Goal: Task Accomplishment & Management: Manage account settings

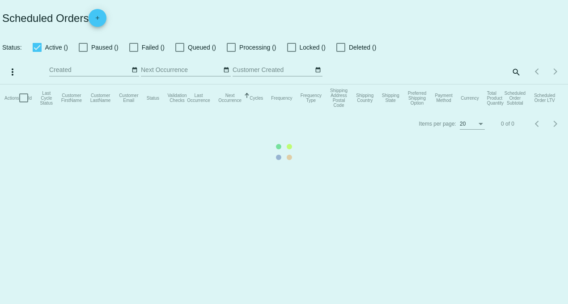
checkbox input "true"
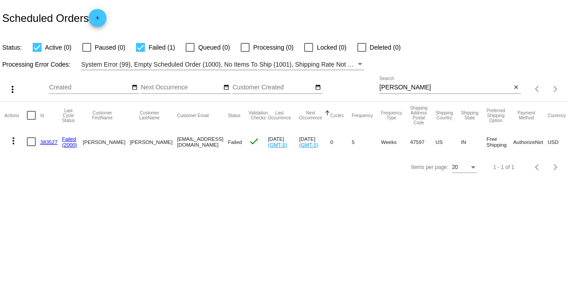
click at [51, 141] on link "383527" at bounding box center [48, 142] width 17 height 6
drag, startPoint x: 410, startPoint y: 85, endPoint x: 281, endPoint y: 85, distance: 128.9
click at [295, 85] on div "more_vert Aug Jan Feb Mar [DATE]" at bounding box center [284, 86] width 568 height 32
type input "[PERSON_NAME]"
click at [51, 143] on link "379948" at bounding box center [48, 142] width 17 height 6
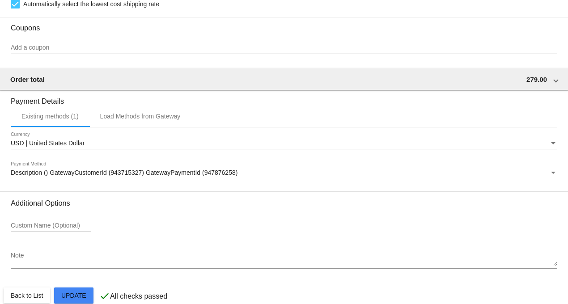
scroll to position [995, 0]
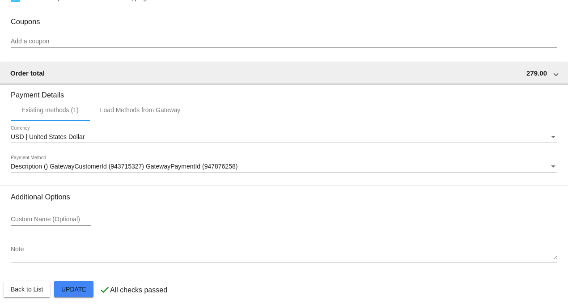
click at [104, 168] on div "Description () GatewayCustomerId (943715327) GatewayPaymentId (947876258) Payme…" at bounding box center [284, 164] width 547 height 17
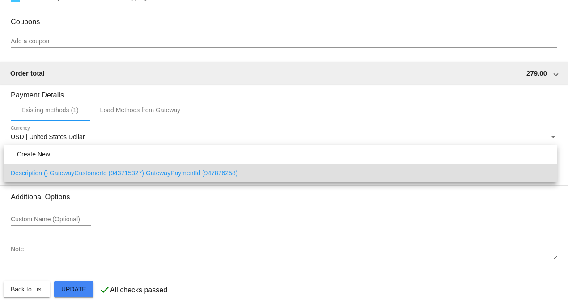
click at [139, 113] on div at bounding box center [284, 152] width 568 height 304
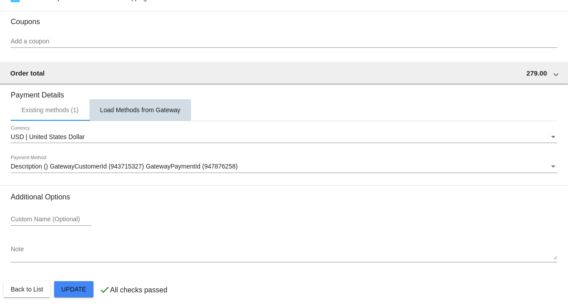
click at [141, 114] on div "Load Methods from Gateway" at bounding box center [140, 110] width 81 height 7
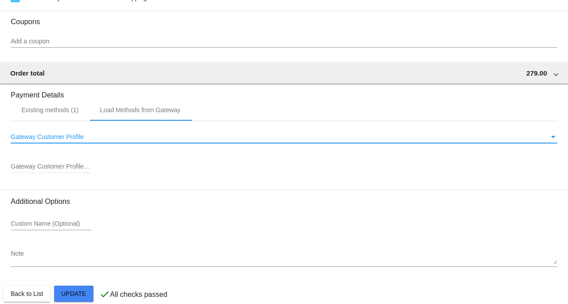
click at [69, 141] on span "Gateway Customer Profile" at bounding box center [47, 136] width 73 height 7
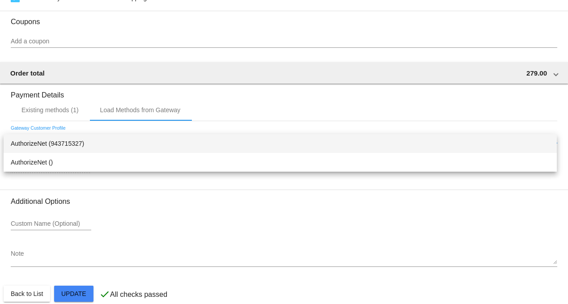
click at [57, 143] on span "AuthorizeNet (943715327)" at bounding box center [280, 143] width 539 height 19
type input "943715327"
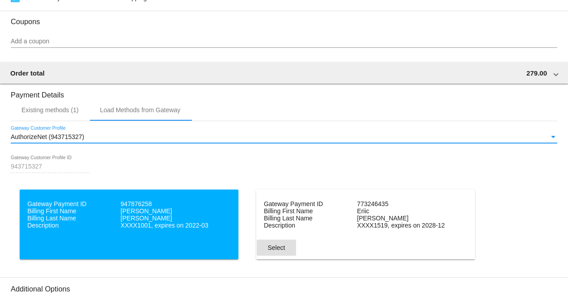
click at [274, 252] on span "Select" at bounding box center [276, 247] width 17 height 7
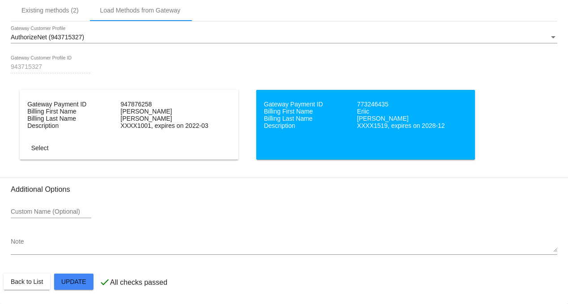
scroll to position [1102, 0]
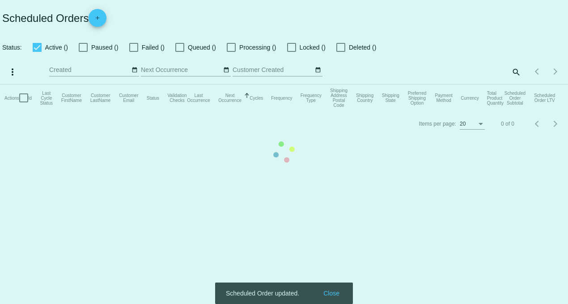
checkbox input "true"
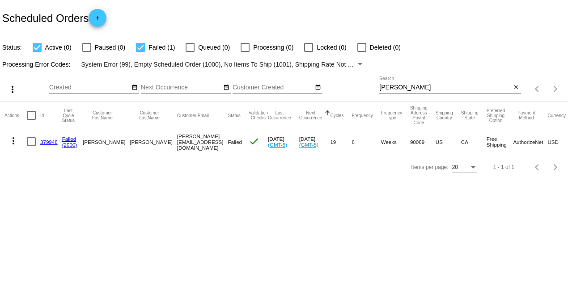
click at [46, 144] on link "379948" at bounding box center [48, 142] width 17 height 6
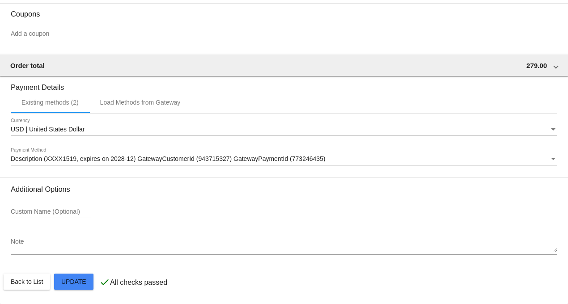
scroll to position [1009, 0]
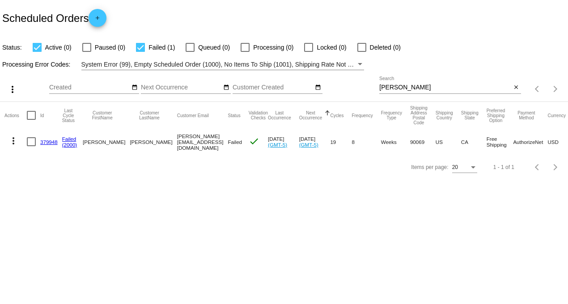
click at [47, 142] on link "379948" at bounding box center [48, 142] width 17 height 6
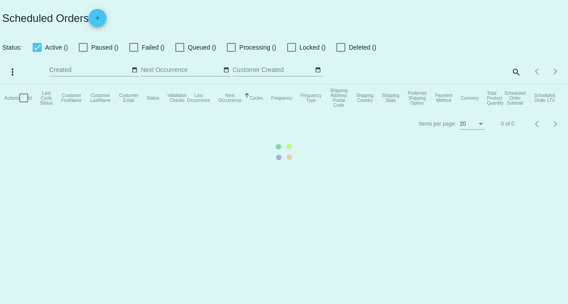
checkbox input "true"
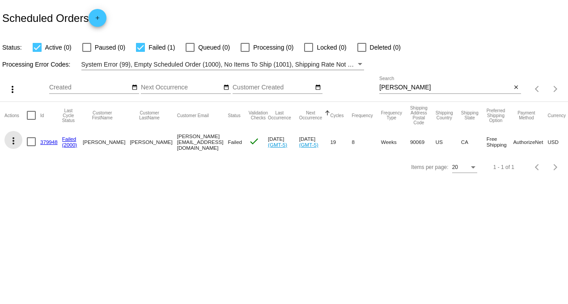
click at [12, 141] on mat-icon "more_vert" at bounding box center [13, 141] width 11 height 11
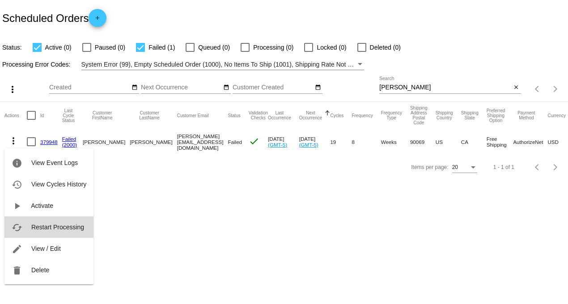
click at [50, 229] on span "Restart Processing" at bounding box center [57, 227] width 53 height 7
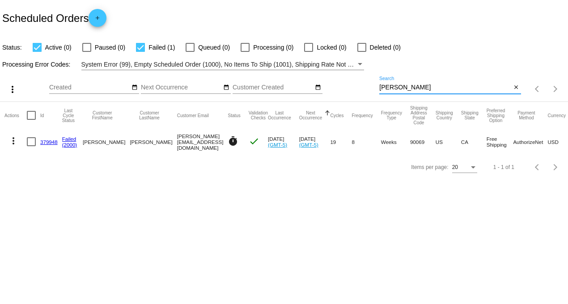
drag, startPoint x: 412, startPoint y: 84, endPoint x: 325, endPoint y: 82, distance: 86.4
click at [328, 82] on div "more_vert Aug Jan Feb Mar [DATE]" at bounding box center [284, 86] width 568 height 32
type input "bottoms"
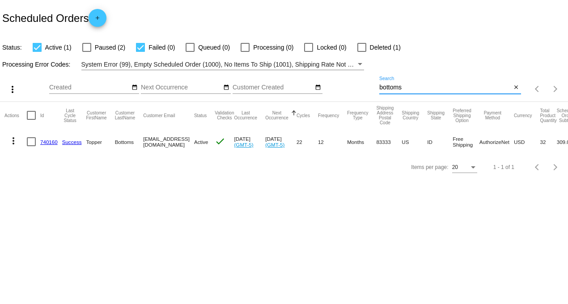
click at [48, 144] on link "740160" at bounding box center [48, 142] width 17 height 6
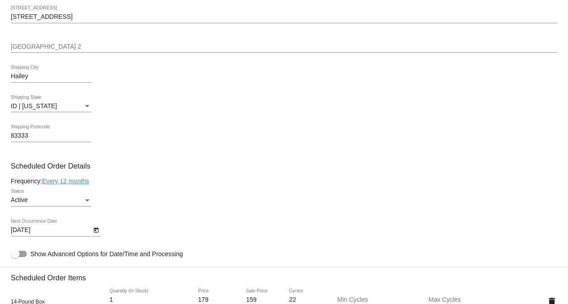
scroll to position [397, 0]
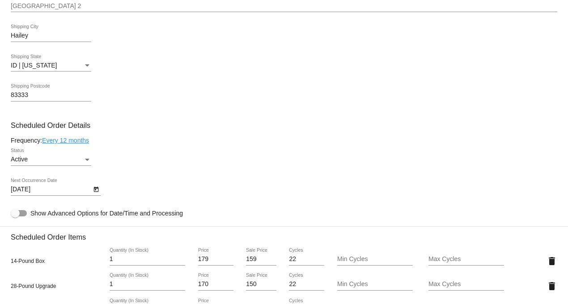
click at [50, 144] on link "Every 12 months" at bounding box center [65, 140] width 47 height 7
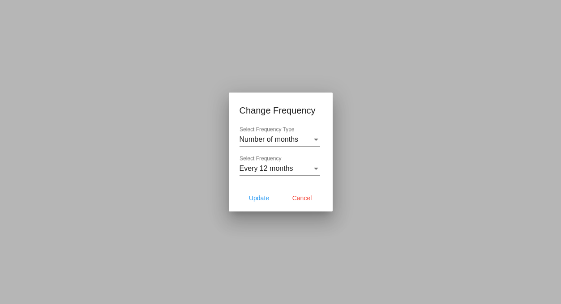
click at [521, 54] on div at bounding box center [280, 152] width 561 height 304
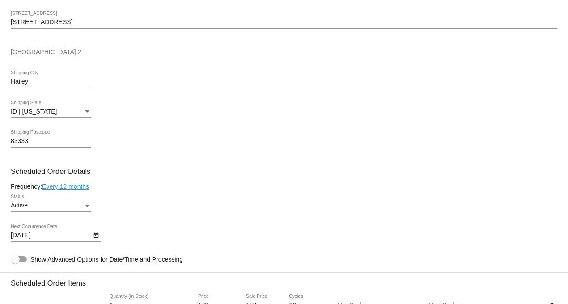
scroll to position [448, 0]
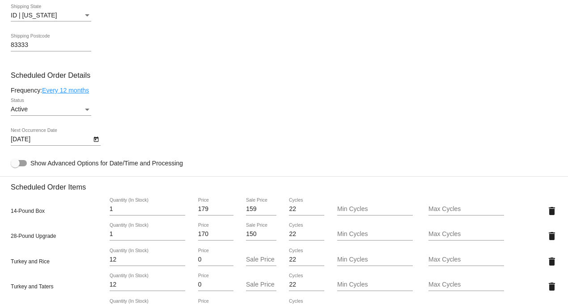
click at [94, 142] on icon "Open calendar" at bounding box center [96, 139] width 5 height 5
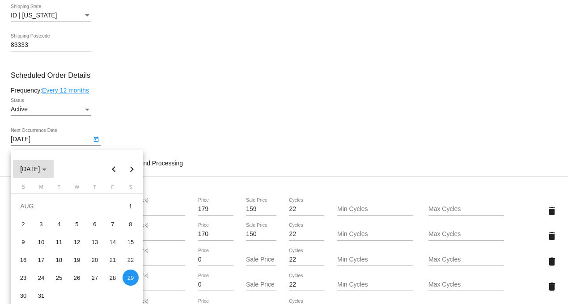
click at [47, 169] on div "Choose month and year" at bounding box center [44, 170] width 4 height 2
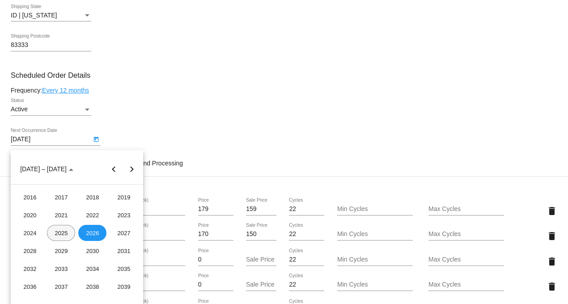
click at [62, 235] on div "2025" at bounding box center [61, 233] width 28 height 16
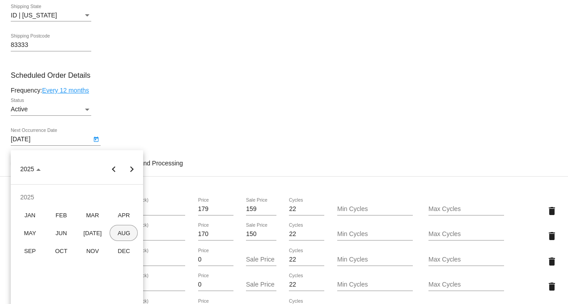
click at [123, 230] on div "AUG" at bounding box center [124, 233] width 28 height 16
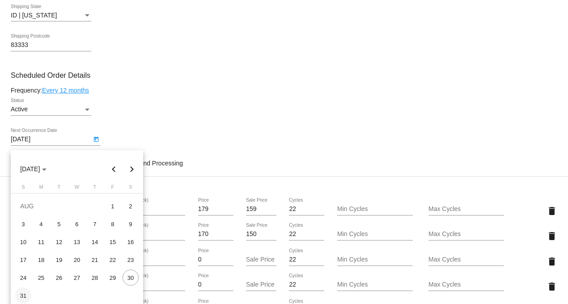
click at [19, 295] on div "31" at bounding box center [23, 296] width 16 height 16
type input "[DATE]"
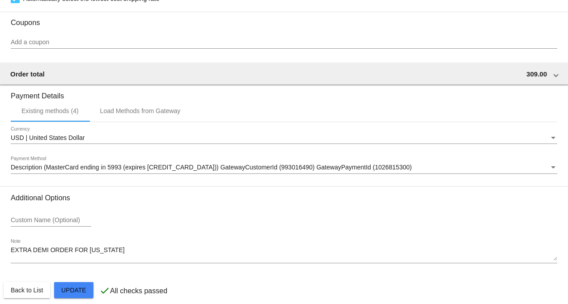
scroll to position [888, 0]
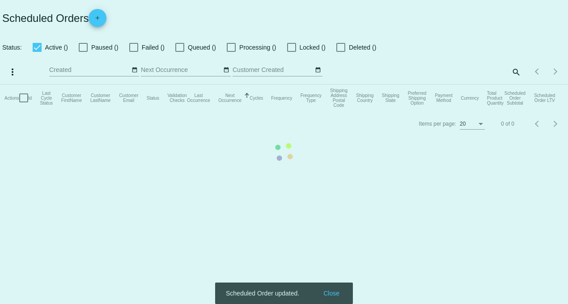
checkbox input "true"
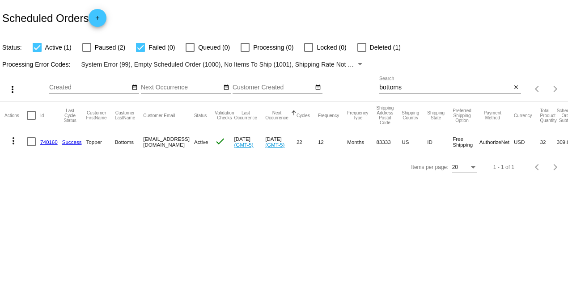
click at [10, 140] on mat-icon "more_vert" at bounding box center [13, 141] width 11 height 11
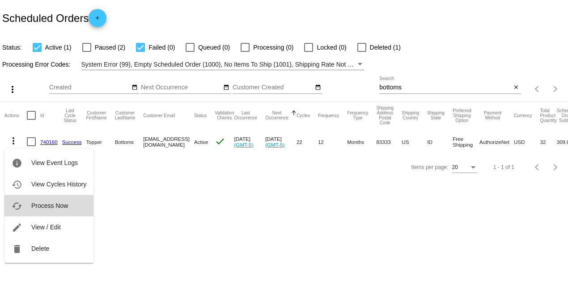
click at [48, 206] on span "Process Now" at bounding box center [49, 205] width 37 height 7
